Goal: Task Accomplishment & Management: Use online tool/utility

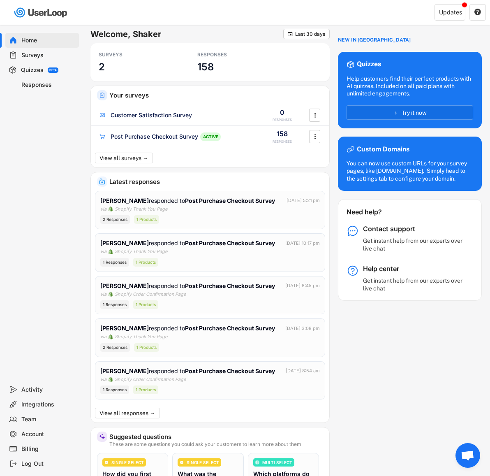
click at [36, 56] on div "Surveys" at bounding box center [48, 55] width 54 height 8
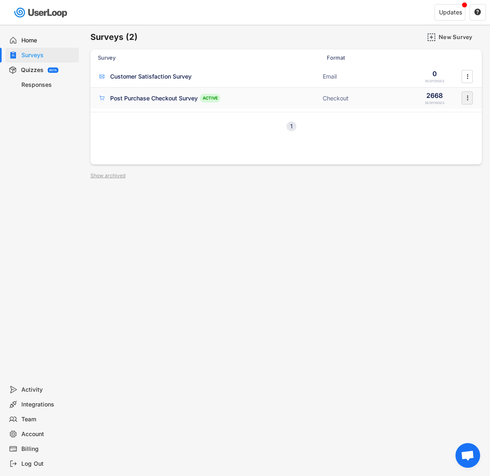
click at [467, 99] on text "" at bounding box center [468, 98] width 2 height 9
click at [363, 134] on div "Previous 1 Next" at bounding box center [285, 126] width 391 height 28
click at [165, 91] on div "Post Purchase Checkout Survey ACTIVE Checkout 2668 RESPONSES " at bounding box center [285, 98] width 391 height 21
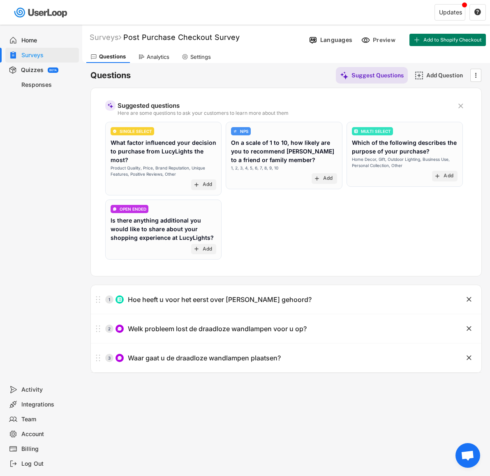
click at [27, 79] on div "Responses" at bounding box center [42, 84] width 74 height 15
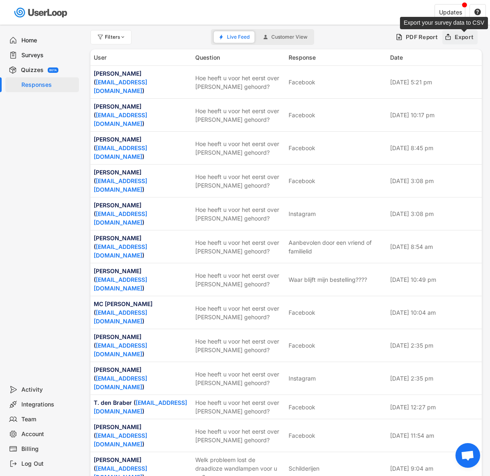
click at [469, 37] on div "Export" at bounding box center [464, 36] width 19 height 7
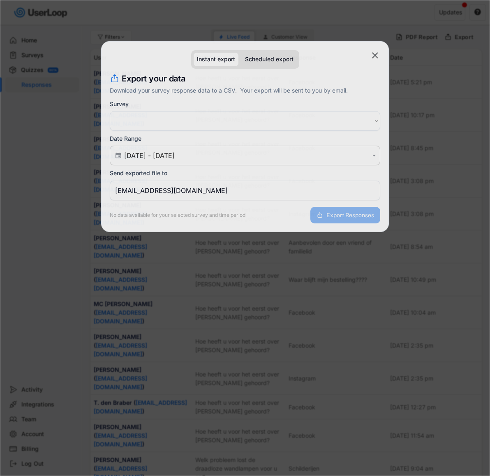
select select ""PLACEHOLDER_1427118222253""
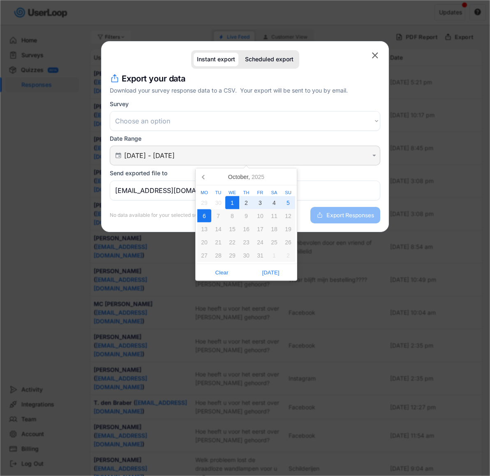
click at [184, 152] on input "[DATE] - [DATE]" at bounding box center [246, 155] width 244 height 8
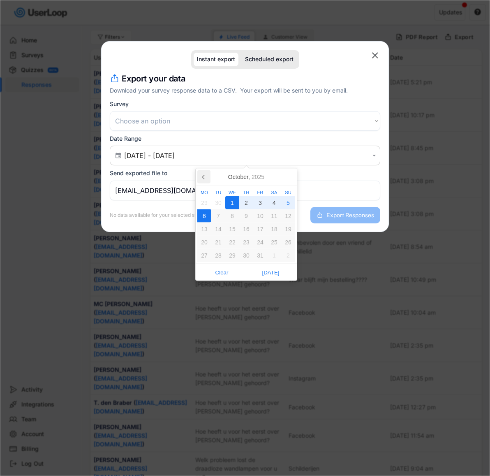
click at [207, 178] on icon at bounding box center [203, 176] width 13 height 13
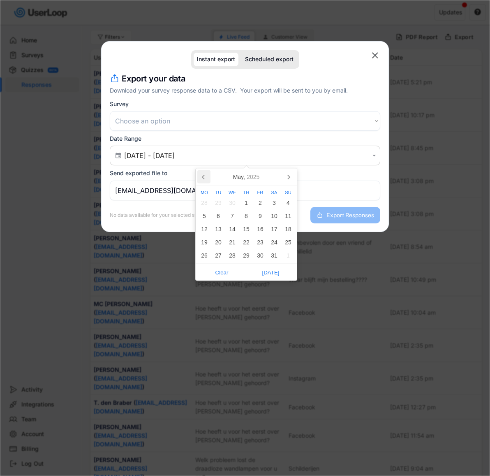
click at [207, 178] on icon at bounding box center [203, 176] width 13 height 13
click at [217, 206] on div "1" at bounding box center [218, 202] width 14 height 13
click at [294, 178] on icon at bounding box center [288, 176] width 13 height 13
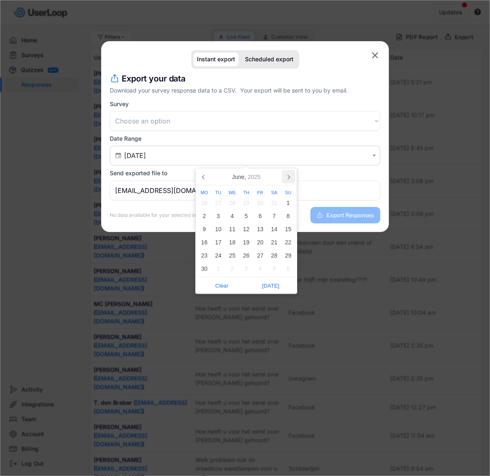
click at [294, 178] on icon at bounding box center [288, 176] width 13 height 13
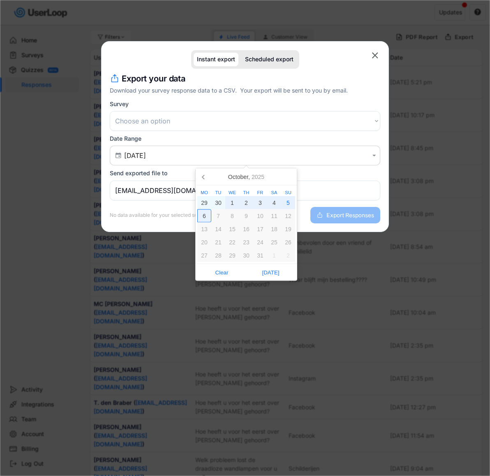
click at [207, 218] on div "6" at bounding box center [204, 215] width 14 height 13
type input "[DATE] - [DATE]"
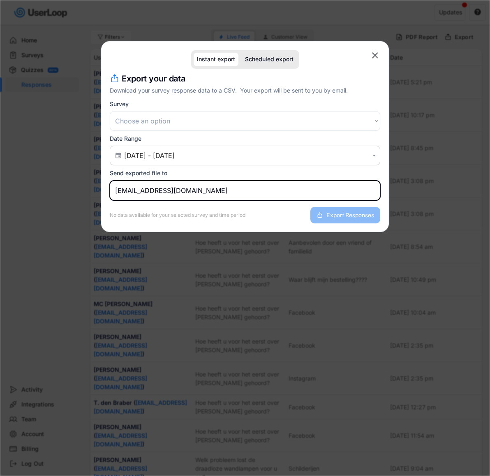
drag, startPoint x: 201, startPoint y: 188, endPoint x: 62, endPoint y: 187, distance: 139.4
click at [62, 187] on body "Welcome, Shaker  Last 30 days SURVEYS 2 RESPONSES 158 Your surveys Customer Sa…" at bounding box center [245, 238] width 490 height 476
type input "[EMAIL_ADDRESS][DOMAIN_NAME]"
click at [182, 125] on select "Choose an option Customer Satisfaction Survey Post Purchase Checkout Survey Che…" at bounding box center [245, 121] width 271 height 20
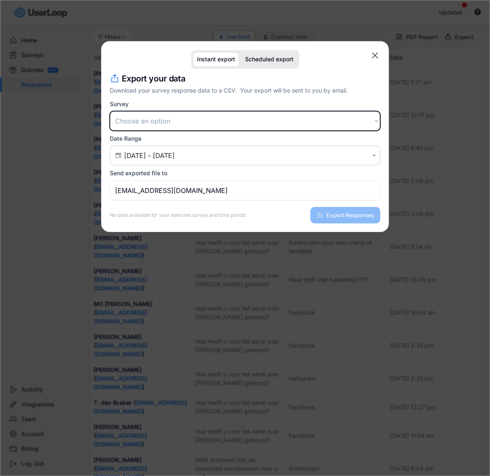
select select ""1348695171700984260__LOOKUP__1728321515826x966192805498622500""
click at [110, 111] on select "Choose an option Customer Satisfaction Survey Post Purchase Checkout Survey Che…" at bounding box center [245, 121] width 271 height 20
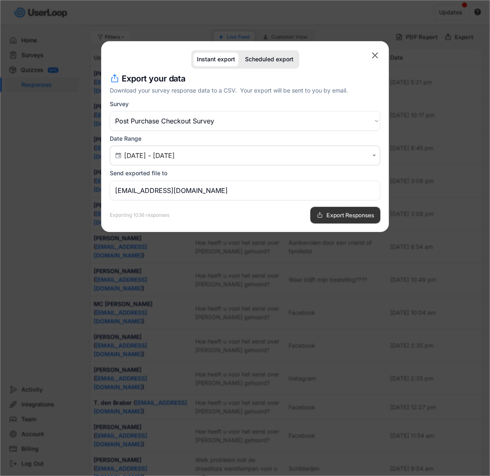
click at [352, 212] on span "Export Responses" at bounding box center [350, 215] width 48 height 6
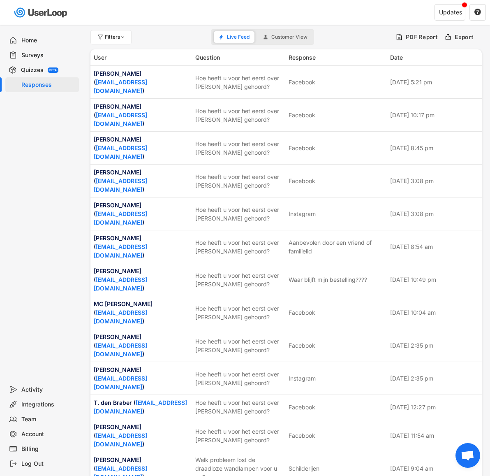
click at [51, 57] on div "Surveys" at bounding box center [48, 55] width 54 height 8
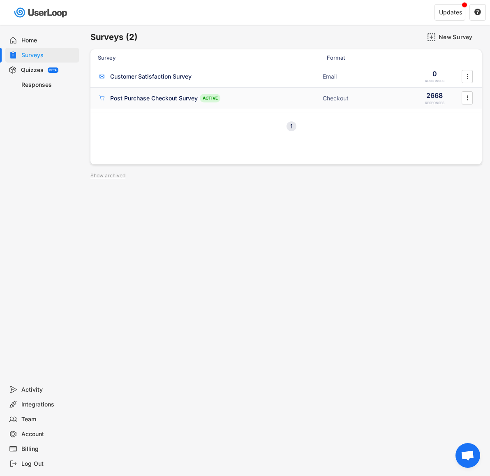
click at [149, 102] on div "Post Purchase Checkout Survey ACTIVE" at bounding box center [208, 98] width 220 height 9
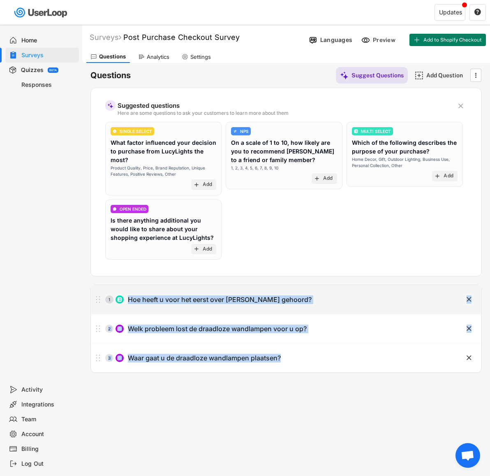
copy div "Hoe heeft u voor het eerst over [PERSON_NAME] gehoord?  2 Welk probleem lost d…"
drag, startPoint x: 316, startPoint y: 370, endPoint x: 129, endPoint y: 301, distance: 199.5
click at [129, 301] on div "1 Hoe heeft u voor het eerst over [PERSON_NAME] gehoord?  2 Welk probleem lost…" at bounding box center [286, 329] width 391 height 88
